Goal: Contribute content

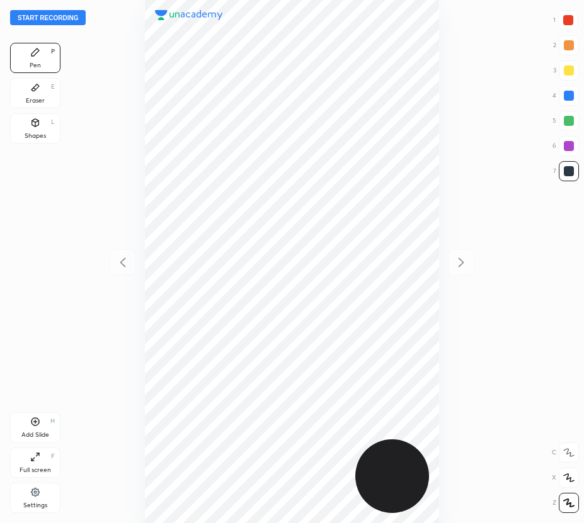
scroll to position [523, 382]
click at [56, 19] on button "Start recording" at bounding box center [48, 17] width 76 height 15
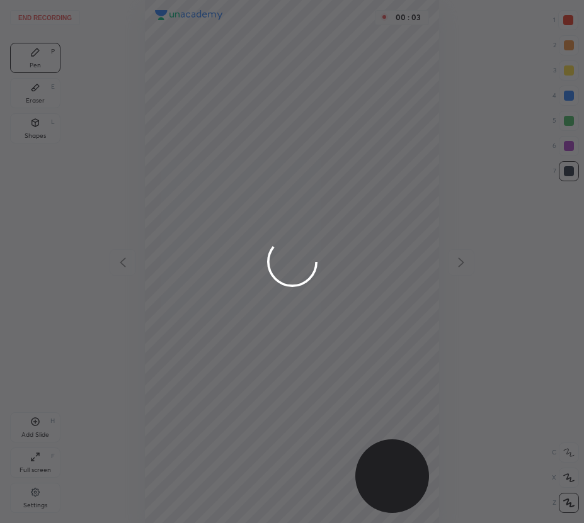
drag, startPoint x: 567, startPoint y: 19, endPoint x: 443, endPoint y: 30, distance: 124.5
click at [567, 20] on div at bounding box center [292, 261] width 584 height 523
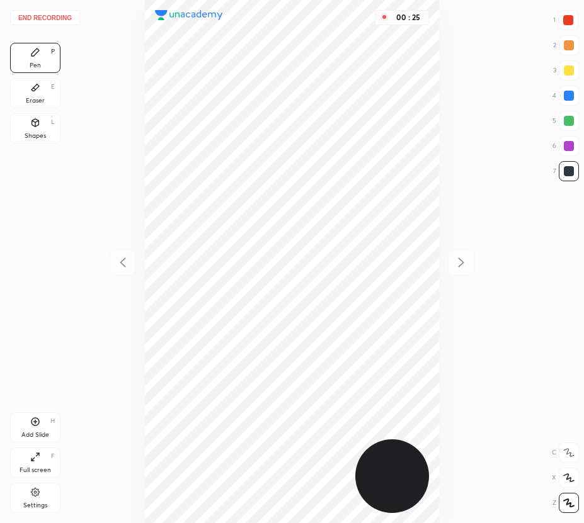
click at [574, 118] on div at bounding box center [568, 121] width 20 height 20
click at [48, 428] on div "Add Slide H" at bounding box center [35, 427] width 50 height 30
click at [47, 98] on div "Eraser E" at bounding box center [35, 93] width 50 height 30
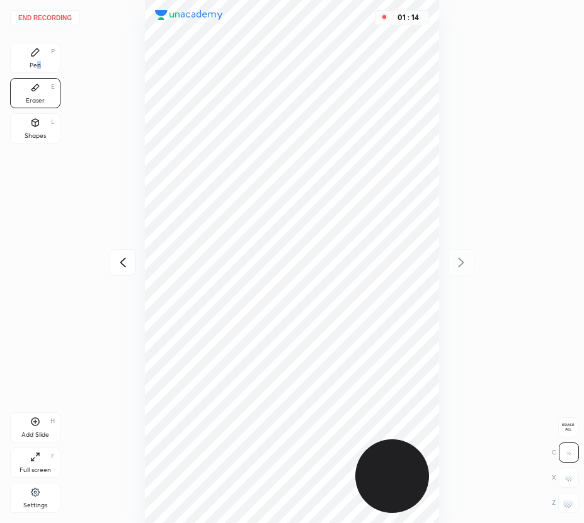
click at [44, 60] on div "Pen P" at bounding box center [35, 58] width 50 height 30
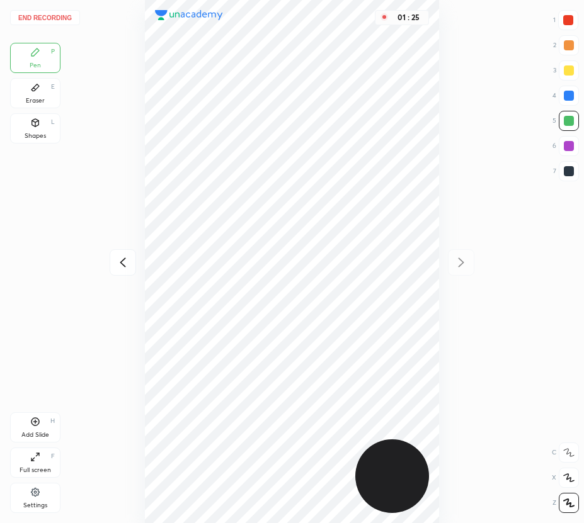
click at [570, 147] on div at bounding box center [568, 146] width 10 height 10
click at [45, 432] on div "Add Slide" at bounding box center [35, 435] width 28 height 6
click at [47, 99] on div "Eraser E" at bounding box center [35, 93] width 50 height 30
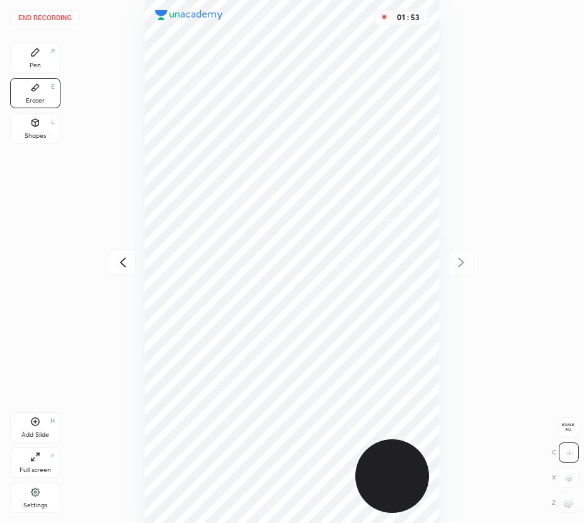
click at [47, 57] on div "Pen P" at bounding box center [35, 58] width 50 height 30
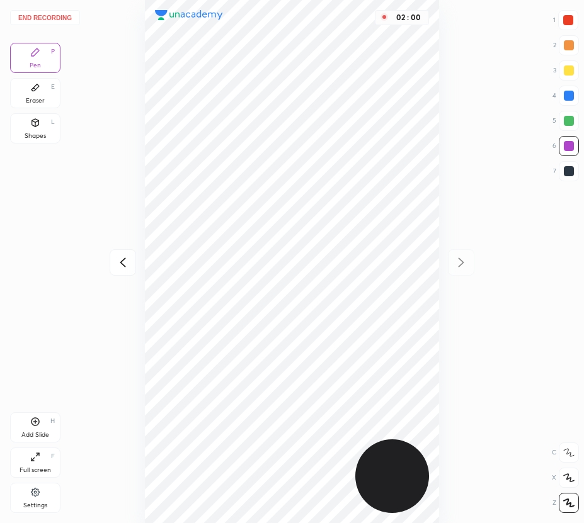
click at [123, 263] on icon at bounding box center [122, 262] width 15 height 15
drag, startPoint x: 126, startPoint y: 266, endPoint x: 135, endPoint y: 272, distance: 10.8
click at [126, 266] on icon at bounding box center [122, 262] width 15 height 15
click at [457, 262] on icon at bounding box center [460, 262] width 15 height 15
click at [459, 259] on icon at bounding box center [460, 262] width 15 height 15
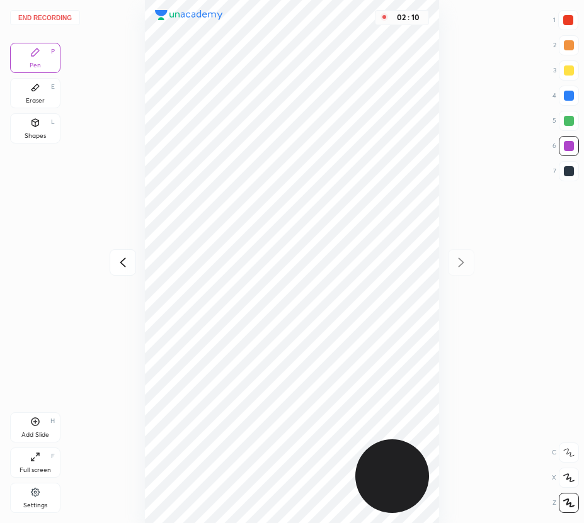
click at [47, 13] on button "End recording" at bounding box center [45, 17] width 70 height 15
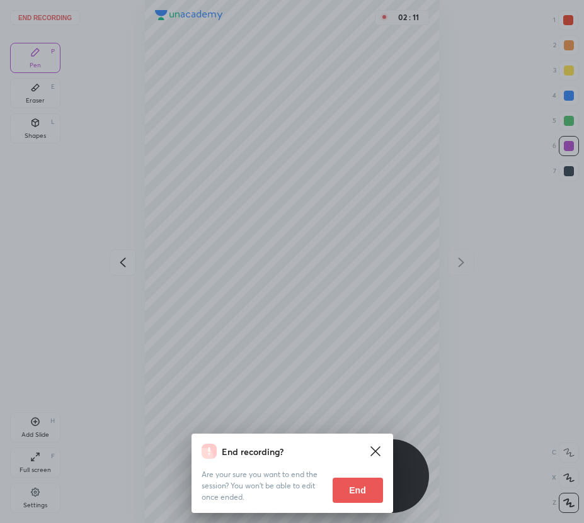
click at [365, 484] on button "End" at bounding box center [357, 490] width 50 height 25
